Goal: Task Accomplishment & Management: Manage account settings

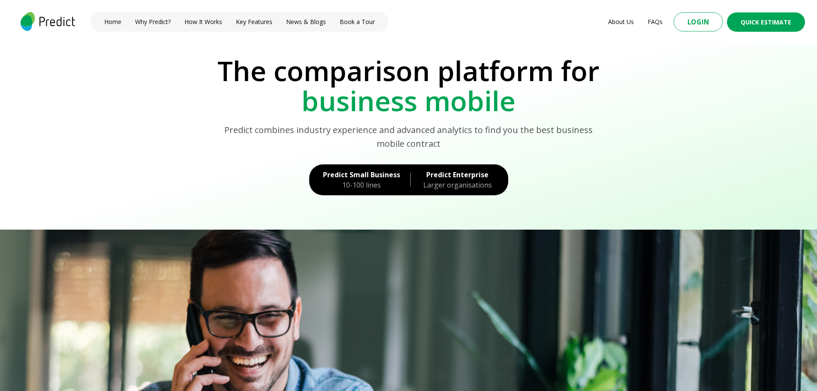
click at [691, 21] on button "Login" at bounding box center [698, 21] width 49 height 19
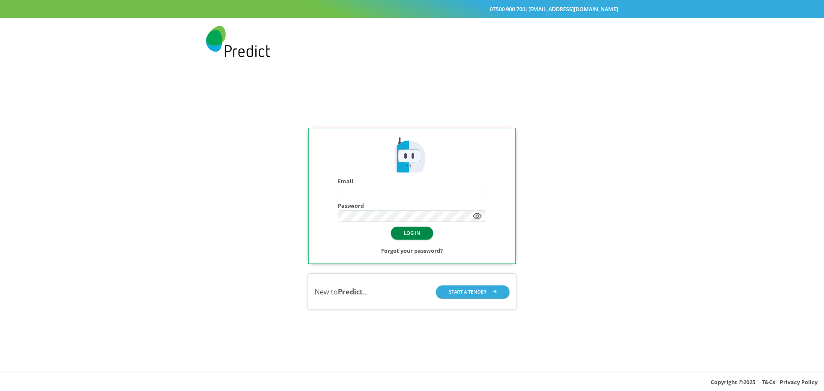
type input "**********"
click at [418, 236] on button "LOG IN" at bounding box center [412, 232] width 42 height 12
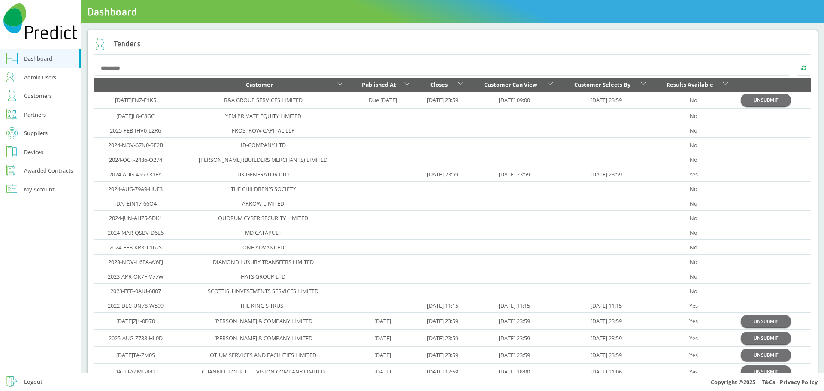
click at [33, 100] on div "Customers" at bounding box center [38, 96] width 28 height 10
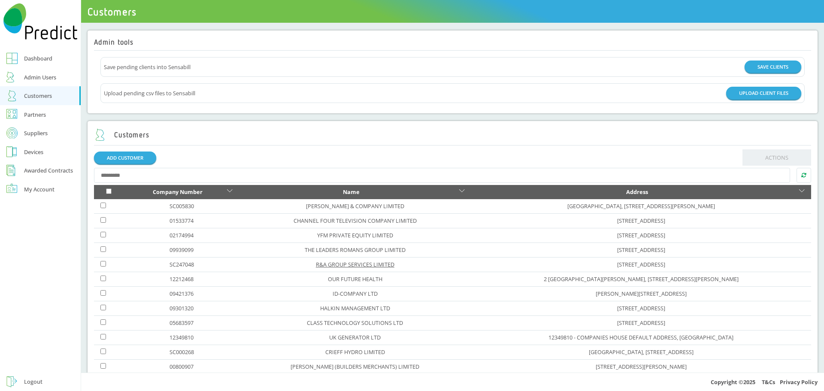
click at [316, 262] on link "R&A GROUP SERVICES LIMITED" at bounding box center [355, 264] width 78 height 8
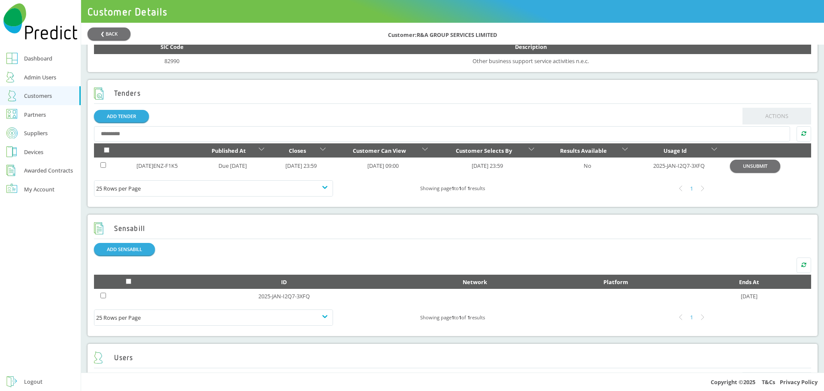
scroll to position [300, 0]
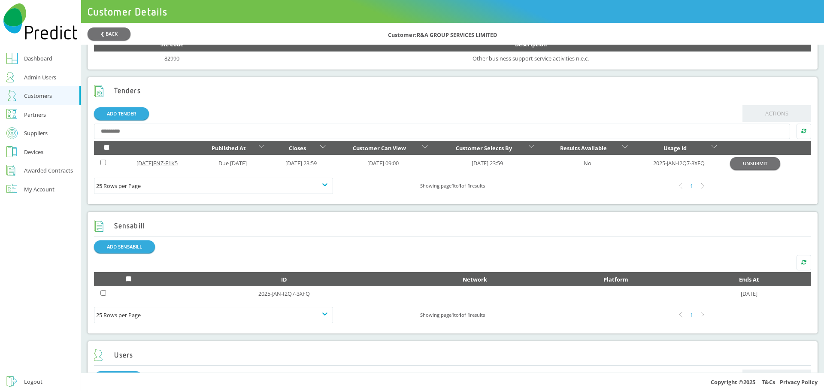
click at [170, 167] on link "2025-SEP-4ENZ-F1K5" at bounding box center [156, 163] width 41 height 8
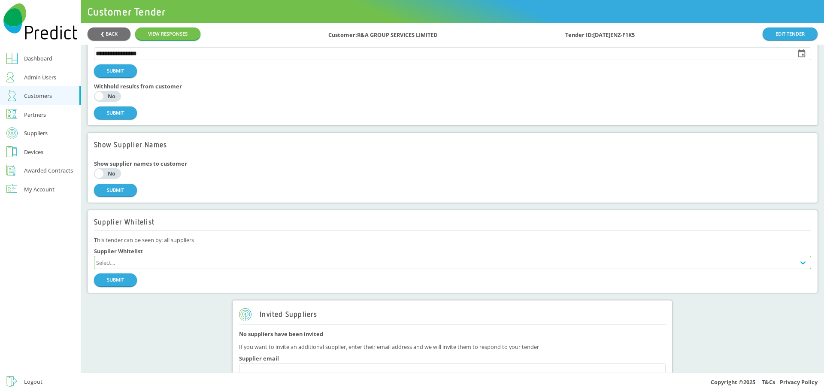
scroll to position [429, 0]
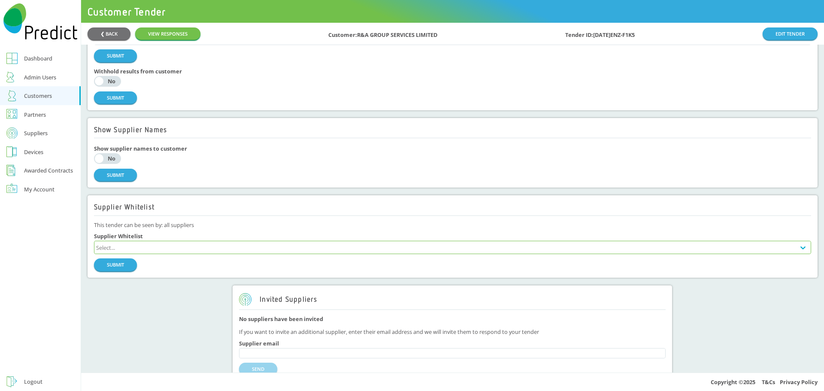
click at [211, 244] on div "Select..." at bounding box center [444, 247] width 701 height 12
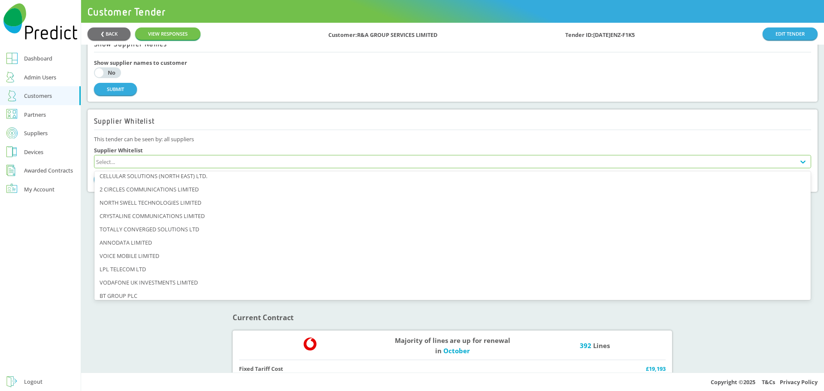
scroll to position [433, 0]
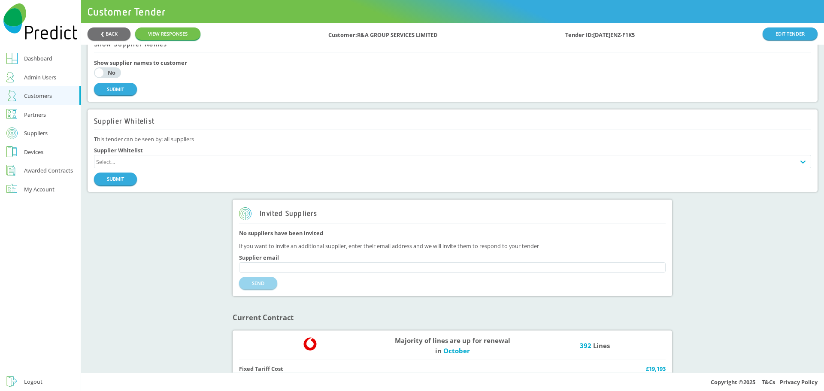
click at [181, 344] on div "**********" at bounding box center [452, 198] width 743 height 350
